Goal: Task Accomplishment & Management: Manage account settings

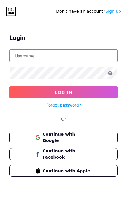
click at [96, 57] on input "text" at bounding box center [63, 56] width 107 height 12
type input "Hienprovina@gmail.com"
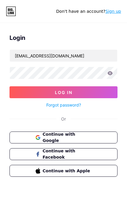
click at [64, 92] on button "Log In" at bounding box center [64, 92] width 108 height 12
click at [111, 74] on icon at bounding box center [110, 73] width 5 height 4
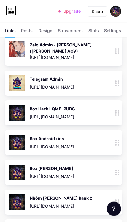
scroll to position [49, 0]
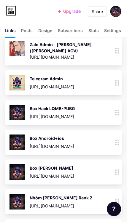
click at [117, 110] on icon at bounding box center [117, 113] width 4 height 6
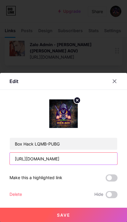
click at [80, 164] on input "https://zalo.me/g/mypkxt218" at bounding box center [63, 158] width 107 height 12
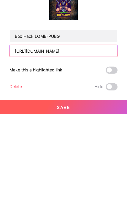
click at [24, 152] on input "https://zalo.me/g/mypkxt218" at bounding box center [63, 158] width 107 height 12
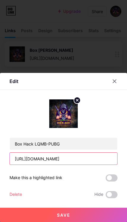
scroll to position [172, 0]
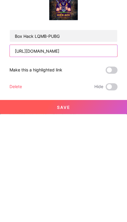
paste input "vptbvv662"
type input "[URL][DOMAIN_NAME]"
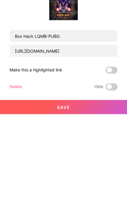
click at [85, 207] on button "Save" at bounding box center [63, 214] width 127 height 14
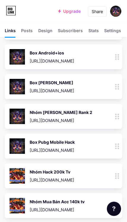
click at [118, 84] on icon at bounding box center [117, 87] width 4 height 6
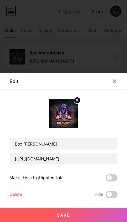
scroll to position [134, 0]
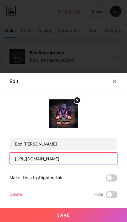
click at [78, 156] on input "https://zalo.me/g/dtikjj888" at bounding box center [63, 158] width 107 height 12
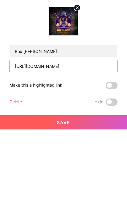
scroll to position [143, 0]
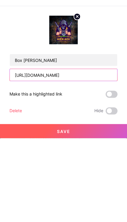
click at [53, 152] on input "https://zalo.me/g/dtikjj888" at bounding box center [63, 158] width 107 height 12
click at [51, 152] on input "https://zalo.me/g/dtikjj888" at bounding box center [63, 158] width 107 height 12
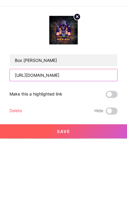
click at [19, 152] on input "https://zalo.me/g/dtikjj888" at bounding box center [63, 158] width 107 height 12
click at [18, 152] on input "https://zalo.me/g/dtikjj888" at bounding box center [63, 158] width 107 height 12
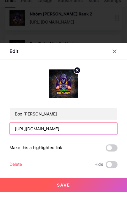
paste input "wvlieh201"
type input "[URL][DOMAIN_NAME]"
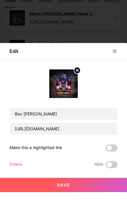
scroll to position [232, 0]
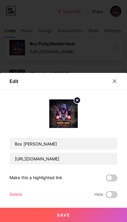
click at [79, 221] on div "Save" at bounding box center [63, 210] width 127 height 24
click at [77, 221] on button "Save" at bounding box center [63, 214] width 127 height 14
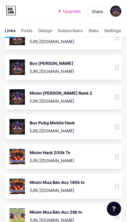
click at [119, 96] on circle at bounding box center [118, 96] width 1 height 1
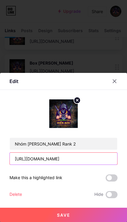
click at [68, 158] on input "https://zalo.me/g/eigeno017" at bounding box center [63, 158] width 107 height 12
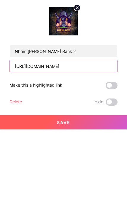
scroll to position [162, 0]
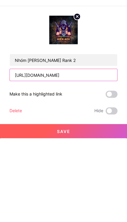
click at [26, 152] on input "https://zalo.me/g/eigeno017" at bounding box center [63, 158] width 107 height 12
click at [23, 152] on input "https://zalo.me/g/eigeno017" at bounding box center [63, 158] width 107 height 12
paste input "xetwh800"
type input "[URL][DOMAIN_NAME]"
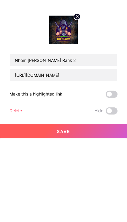
click at [90, 207] on button "Save" at bounding box center [63, 214] width 127 height 14
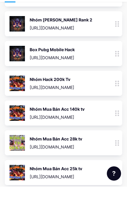
scroll to position [226, 0]
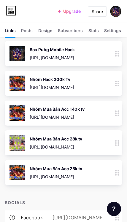
click at [114, 139] on div at bounding box center [117, 142] width 10 height 25
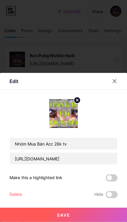
scroll to position [221, 0]
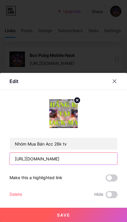
click at [20, 164] on input "[URL][DOMAIN_NAME]" at bounding box center [63, 158] width 107 height 12
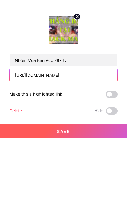
scroll to position [324, 0]
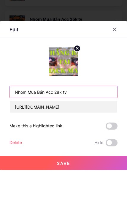
click at [83, 137] on input "Nhóm Mua Bán Acc 28k tv" at bounding box center [63, 143] width 107 height 12
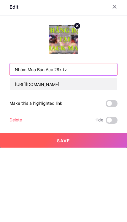
click at [61, 137] on input "Nhóm Mua Bán Acc 28k tv" at bounding box center [63, 143] width 107 height 12
click at [63, 137] on input "Nhóm Mua Bán Acc 28k tv" at bounding box center [63, 143] width 107 height 12
type input "Nhóm Mua Bán Acc FREE FIRE"
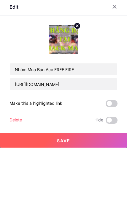
click at [77, 99] on img at bounding box center [63, 113] width 29 height 29
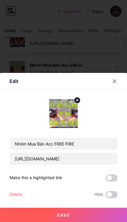
click at [78, 103] on circle at bounding box center [77, 100] width 7 height 7
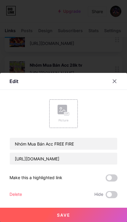
click at [62, 114] on rect at bounding box center [63, 110] width 10 height 10
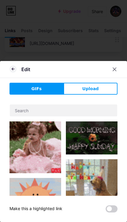
click at [98, 92] on span "Upload" at bounding box center [90, 89] width 16 height 6
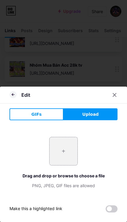
click at [68, 165] on input "file" at bounding box center [64, 151] width 28 height 28
click at [65, 165] on input "file" at bounding box center [64, 151] width 28 height 28
type input "C:\fakepath\721A8528-EB03-4CDC-A549-D98D21BDBC6C.jpeg"
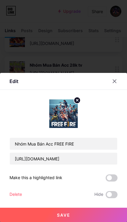
click at [86, 214] on button "Save" at bounding box center [63, 214] width 127 height 14
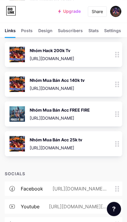
scroll to position [255, 0]
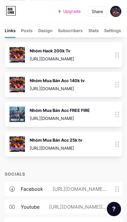
click at [117, 82] on icon at bounding box center [117, 85] width 4 height 6
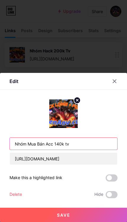
click at [54, 141] on input "Nhóm Mua Bán Acc 140k tv" at bounding box center [63, 143] width 107 height 12
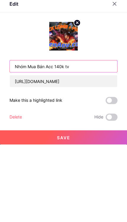
click at [53, 137] on input "Nhóm Mua Bán Acc 140k tv" at bounding box center [63, 143] width 107 height 12
type input "Nhóm Mua Bán Acc LQMB 140k tv"
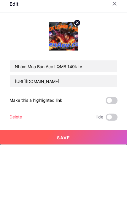
click at [94, 207] on button "Save" at bounding box center [63, 214] width 127 height 14
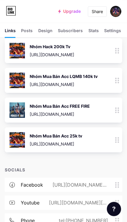
scroll to position [258, 0]
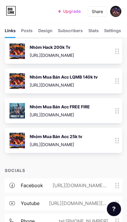
click at [118, 132] on div at bounding box center [117, 140] width 10 height 25
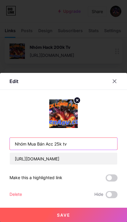
click at [52, 143] on input "Nhóm Mua Bán Acc 25k tv" at bounding box center [63, 143] width 107 height 12
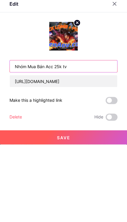
click at [51, 137] on input "Nhóm Mua Bán Acc 25k tv" at bounding box center [63, 143] width 107 height 12
type input "Nhóm Mua Bán Acc LQMB 25k tv"
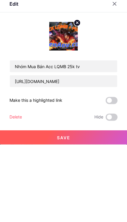
click at [104, 207] on button "Save" at bounding box center [63, 214] width 127 height 14
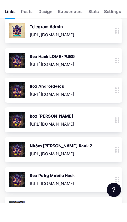
scroll to position [101, 0]
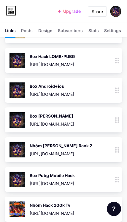
click at [116, 117] on circle at bounding box center [115, 117] width 1 height 1
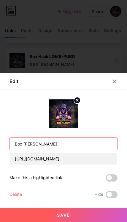
click at [18, 149] on input "Box Leo Rank" at bounding box center [63, 143] width 107 height 12
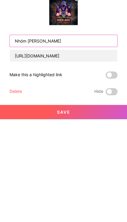
type input "Nhóm [PERSON_NAME]"
click at [108, 207] on button "Save" at bounding box center [63, 214] width 127 height 14
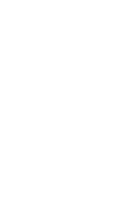
scroll to position [300, 0]
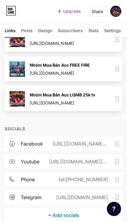
click at [9, 13] on icon at bounding box center [11, 11] width 10 height 10
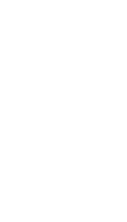
scroll to position [0, 0]
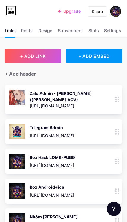
click at [7, 10] on icon at bounding box center [11, 10] width 9 height 9
